Goal: Register for event/course

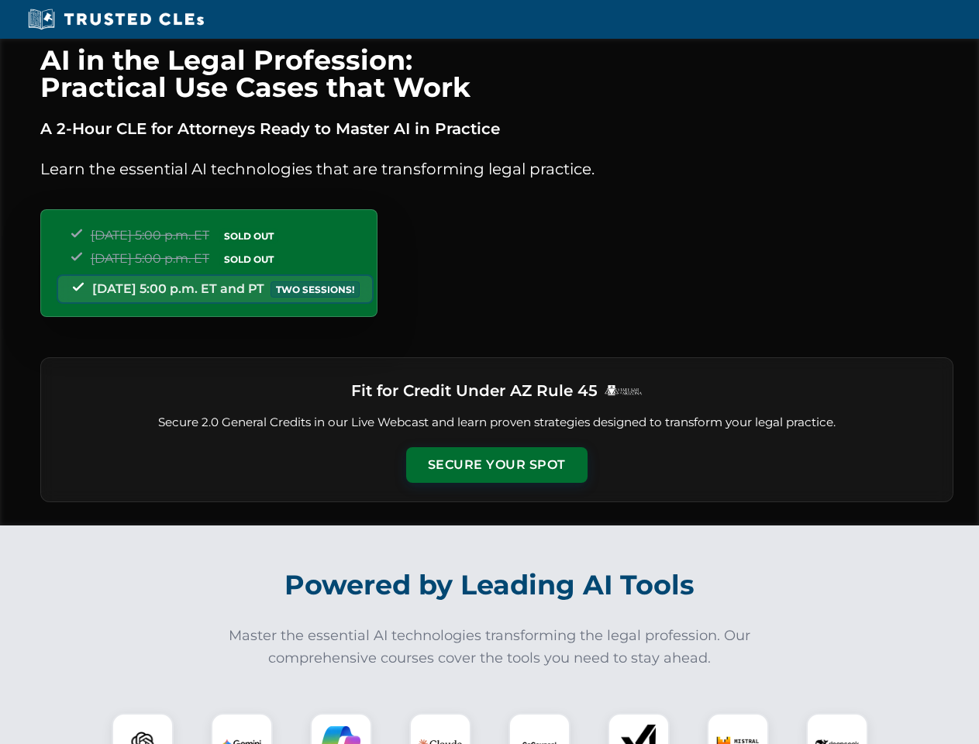
click at [496, 465] on button "Secure Your Spot" at bounding box center [496, 465] width 181 height 36
click at [143, 728] on img at bounding box center [142, 743] width 45 height 45
